Goal: Browse casually: Explore the website without a specific task or goal

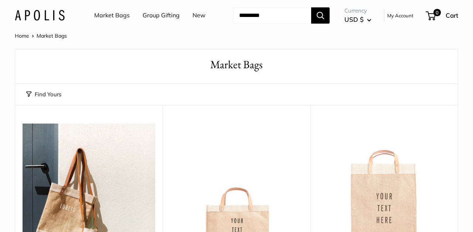
click at [199, 16] on link "New" at bounding box center [198, 15] width 13 height 11
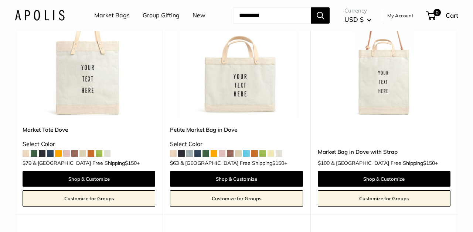
scroll to position [89, 0]
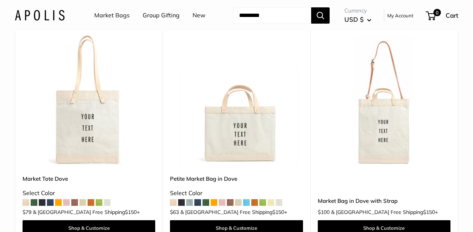
click at [51, 18] on img at bounding box center [40, 15] width 50 height 11
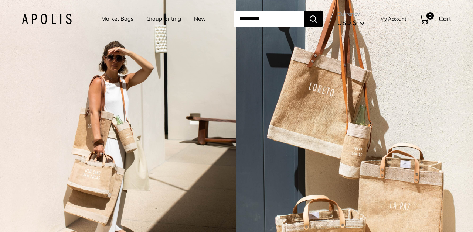
click at [44, 20] on img at bounding box center [47, 19] width 50 height 11
